Goal: Task Accomplishment & Management: Manage account settings

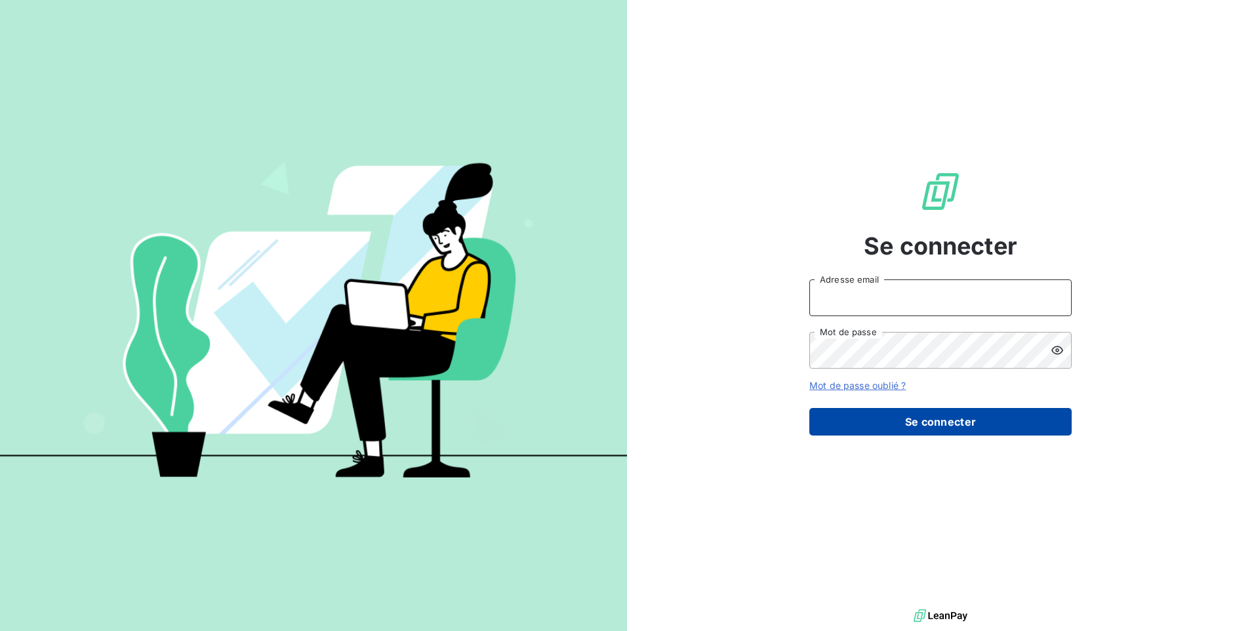
type input "[EMAIL_ADDRESS][DOMAIN_NAME]"
click at [991, 424] on button "Se connecter" at bounding box center [941, 422] width 262 height 28
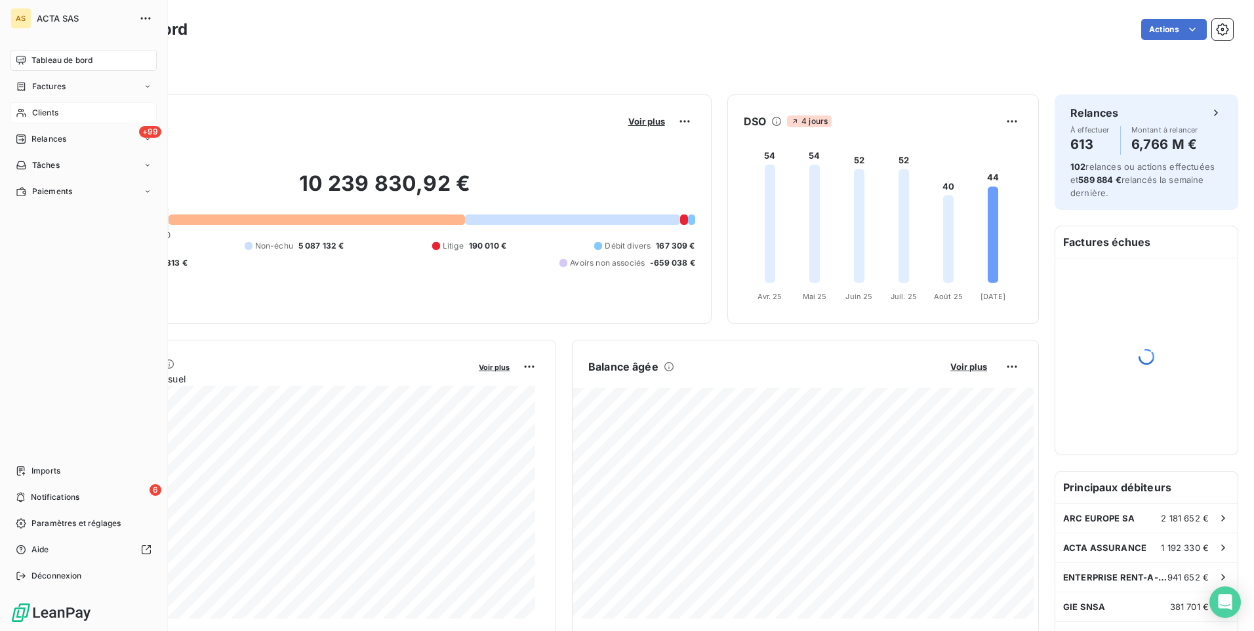
click at [35, 114] on span "Clients" at bounding box center [45, 113] width 26 height 12
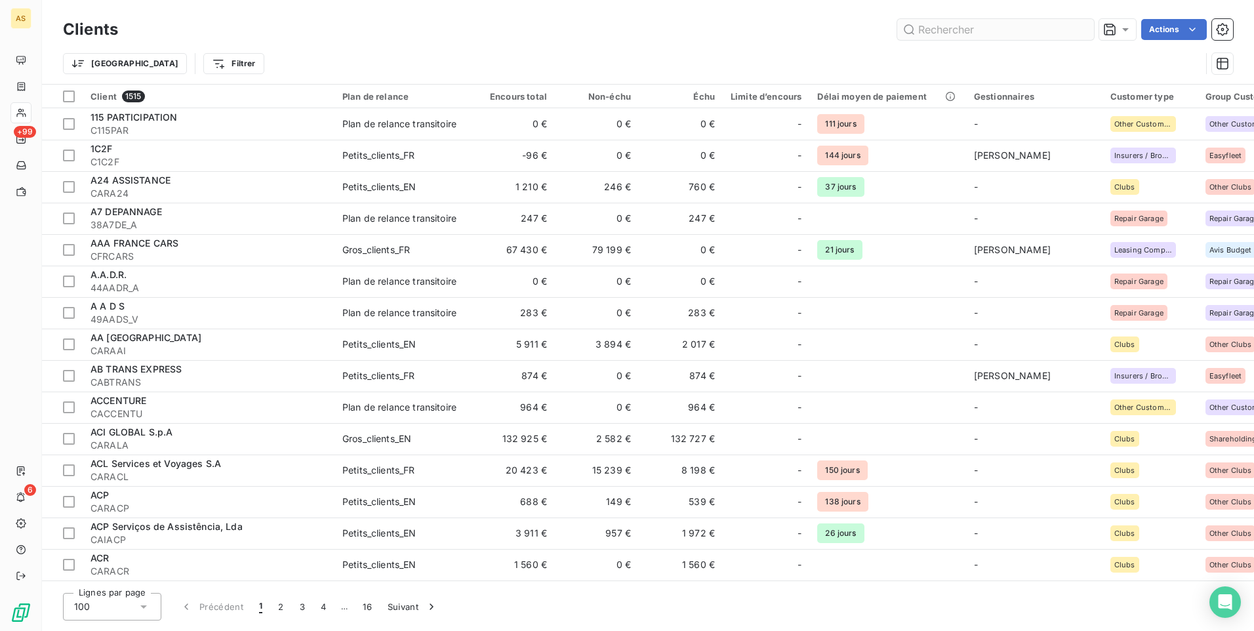
click at [969, 27] on input "text" at bounding box center [996, 29] width 197 height 21
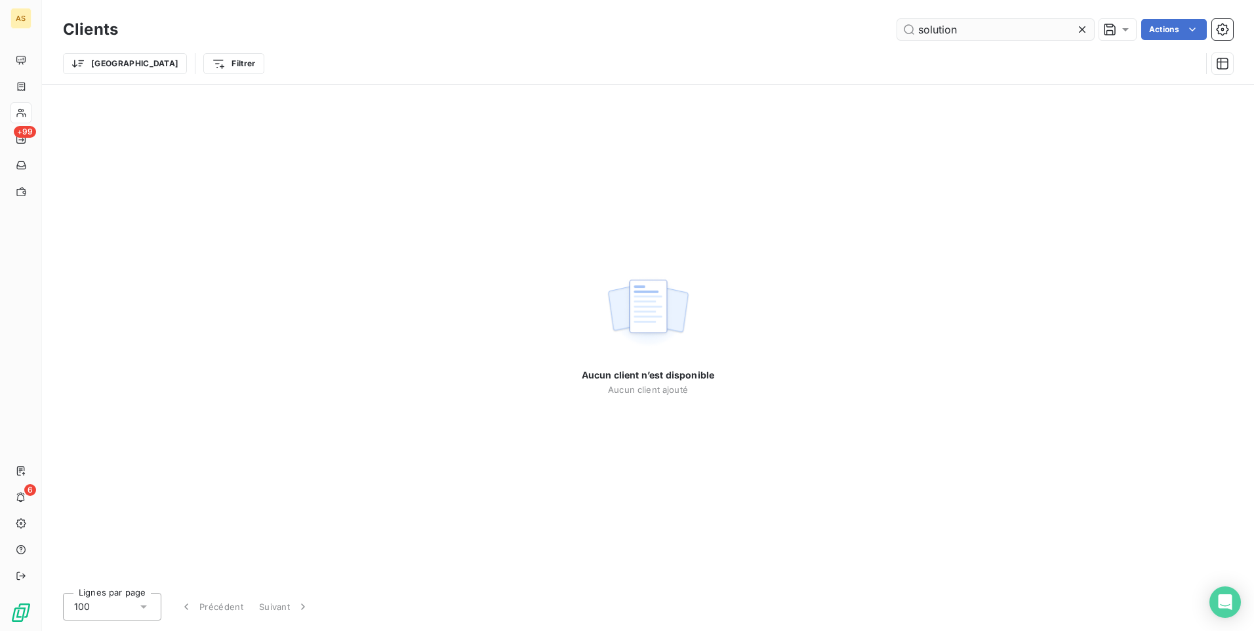
click at [971, 30] on input "solution" at bounding box center [996, 29] width 197 height 21
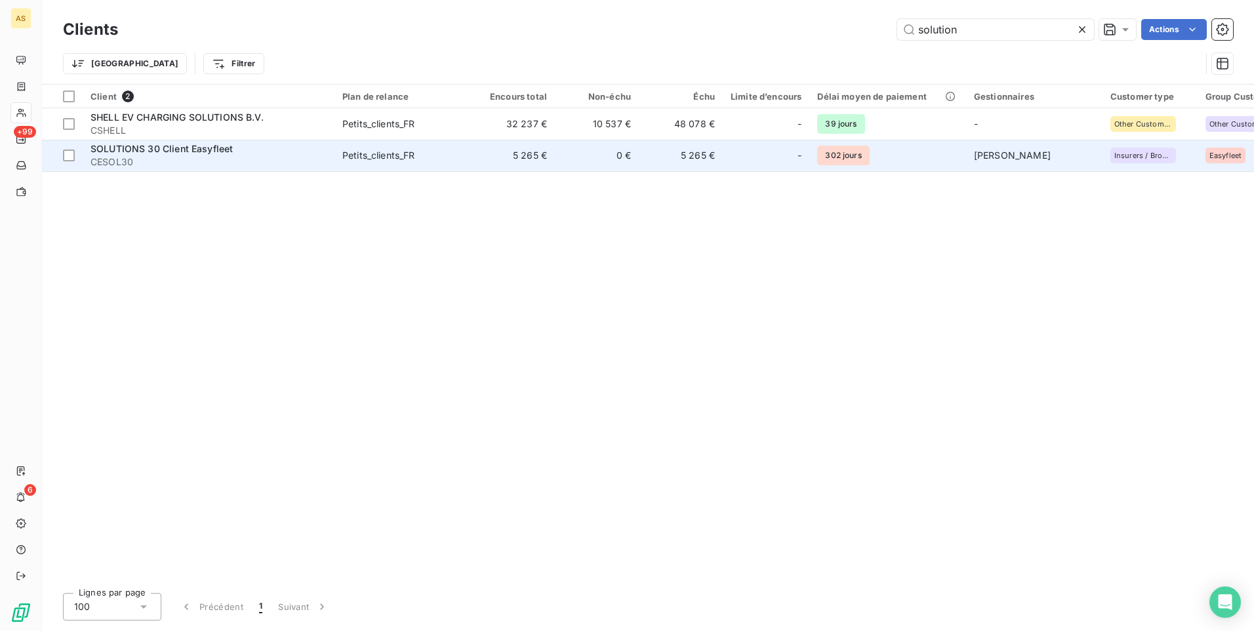
type input "solution"
click at [386, 159] on div "Petits_clients_FR" at bounding box center [378, 155] width 73 height 13
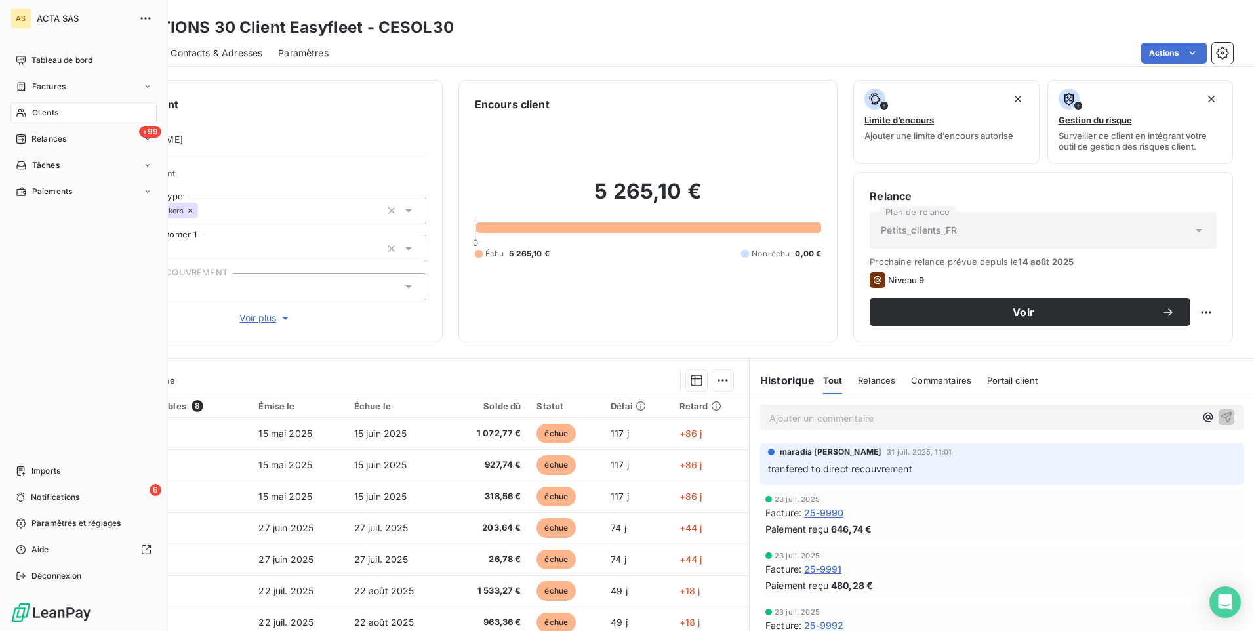
click at [30, 110] on div "Clients" at bounding box center [83, 112] width 146 height 21
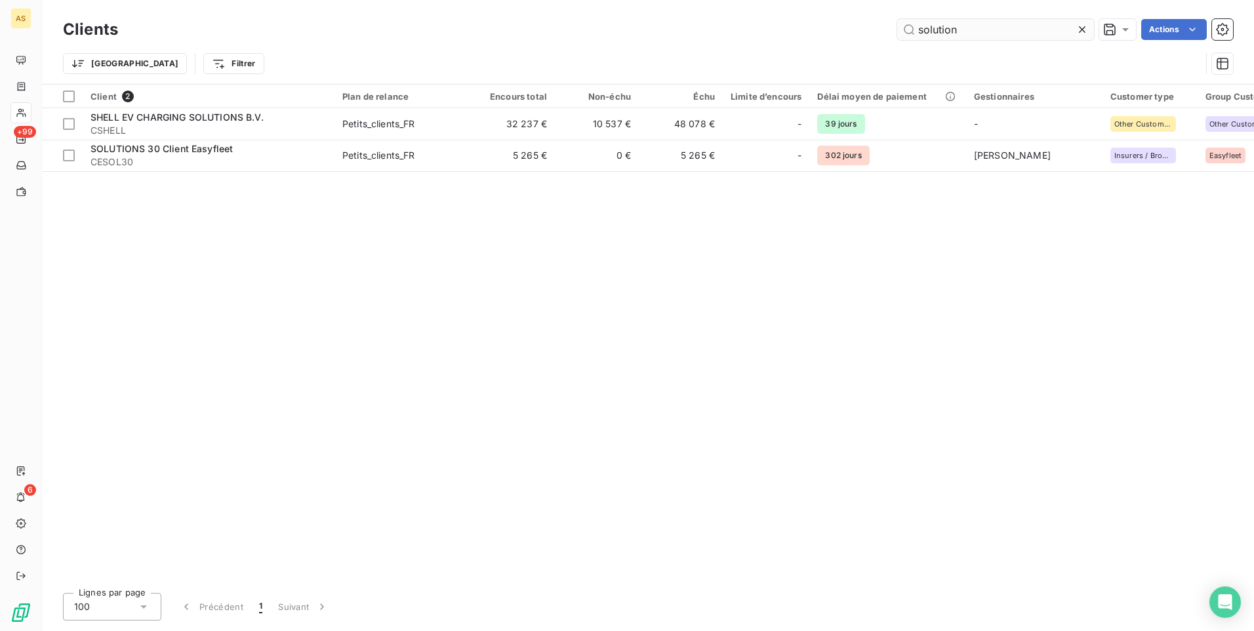
drag, startPoint x: 974, startPoint y: 22, endPoint x: 913, endPoint y: 31, distance: 61.1
click at [913, 31] on input "solution" at bounding box center [996, 29] width 197 height 21
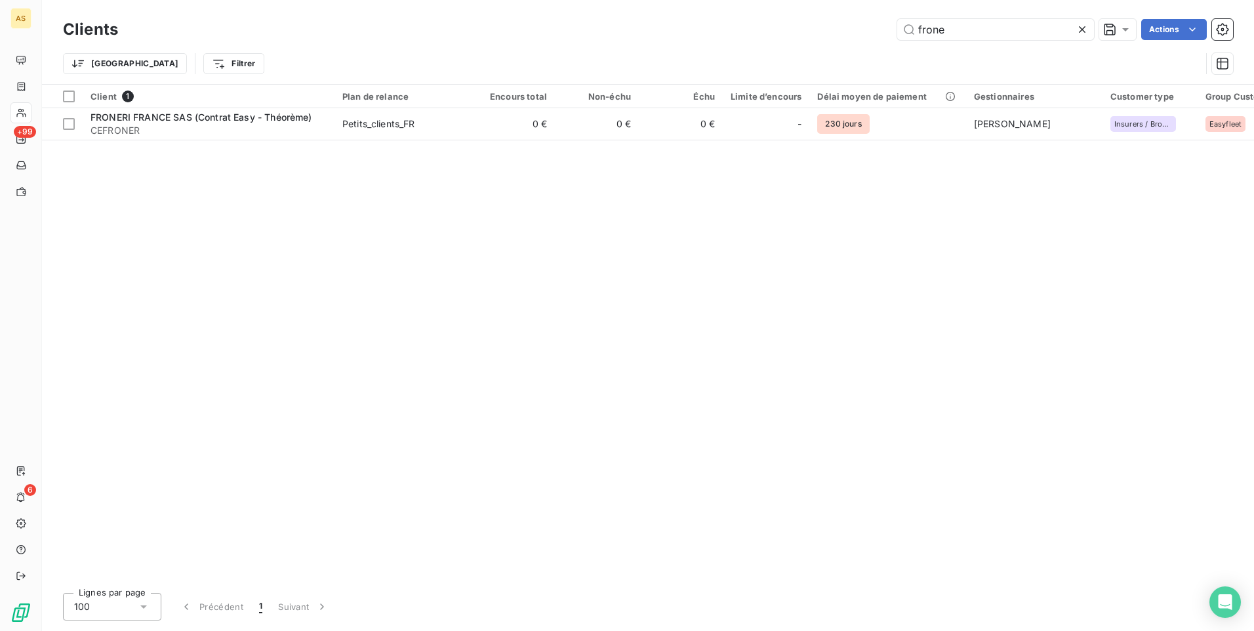
click at [709, 390] on div "Client 1 Plan de relance Encours total Non-échu Échu Limite d’encours Délai moy…" at bounding box center [648, 334] width 1212 height 498
drag, startPoint x: 768, startPoint y: 335, endPoint x: 892, endPoint y: 31, distance: 327.8
click at [775, 333] on div "Client 1 Plan de relance Encours total Non-échu Échu Limite d’encours Délai moy…" at bounding box center [648, 334] width 1212 height 498
click at [715, 529] on div "Client 1 Plan de relance Encours total Non-échu Échu Limite d’encours Délai moy…" at bounding box center [648, 334] width 1212 height 498
click at [556, 342] on div "Client 1 Plan de relance Encours total Non-échu Échu Limite d’encours Délai moy…" at bounding box center [648, 334] width 1212 height 498
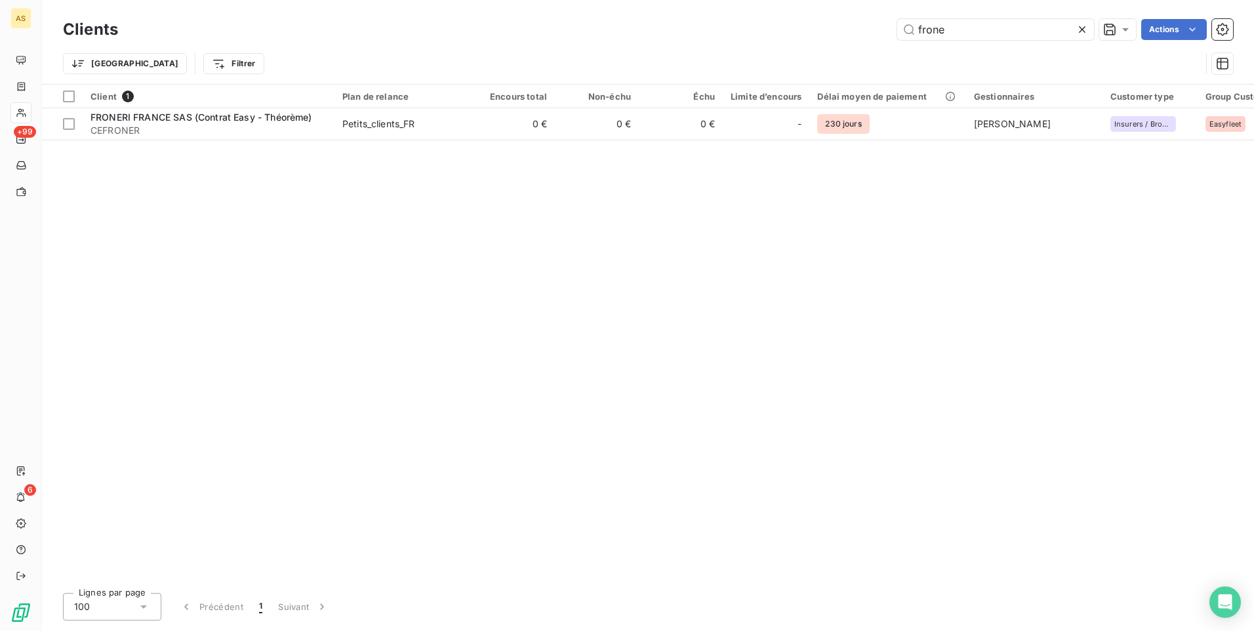
drag, startPoint x: 383, startPoint y: 53, endPoint x: 760, endPoint y: 58, distance: 377.3
click at [384, 53] on div "Trier Filtrer" at bounding box center [632, 63] width 1138 height 25
drag, startPoint x: 983, startPoint y: 29, endPoint x: 922, endPoint y: 30, distance: 61.0
click at [922, 30] on input "frone" at bounding box center [996, 29] width 197 height 21
type input "f"
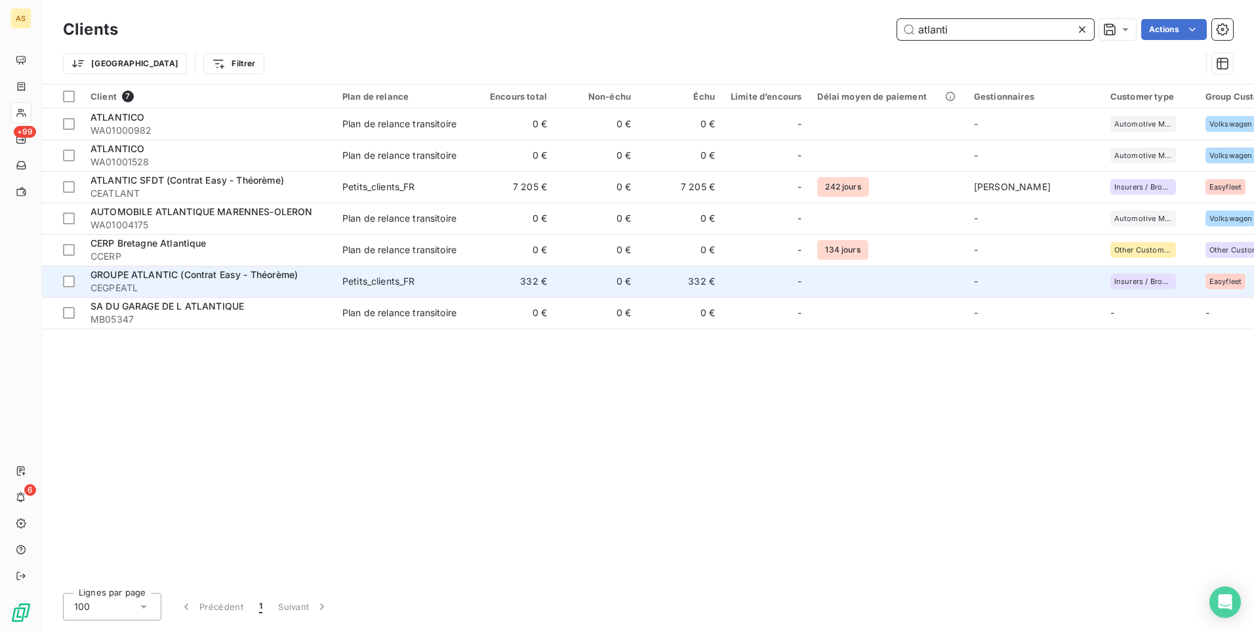
type input "atlanti"
click at [717, 278] on td "332 €" at bounding box center [681, 281] width 84 height 31
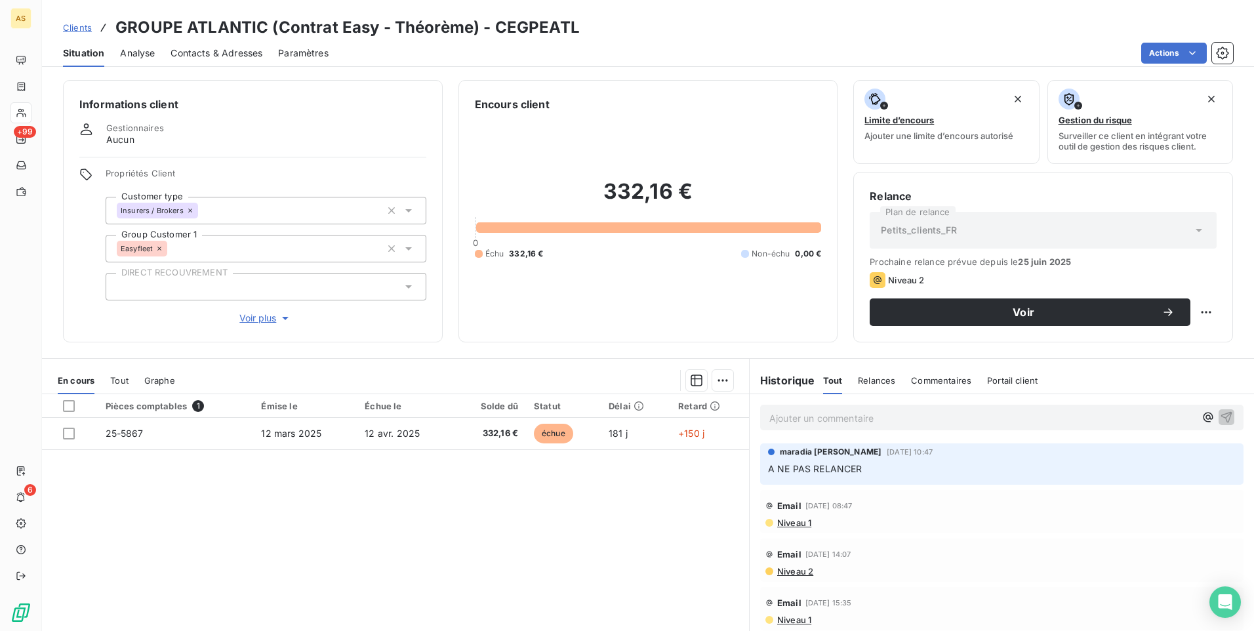
click at [356, 497] on div "Pièces comptables 1 Émise le Échue le Solde dû Statut Délai Retard 25-5867 [DAT…" at bounding box center [395, 520] width 707 height 253
click at [373, 493] on div "Pièces comptables 1 Émise le Échue le Solde dû Statut Délai Retard 25-5867 [DAT…" at bounding box center [395, 520] width 707 height 253
